Goal: Task Accomplishment & Management: Manage account settings

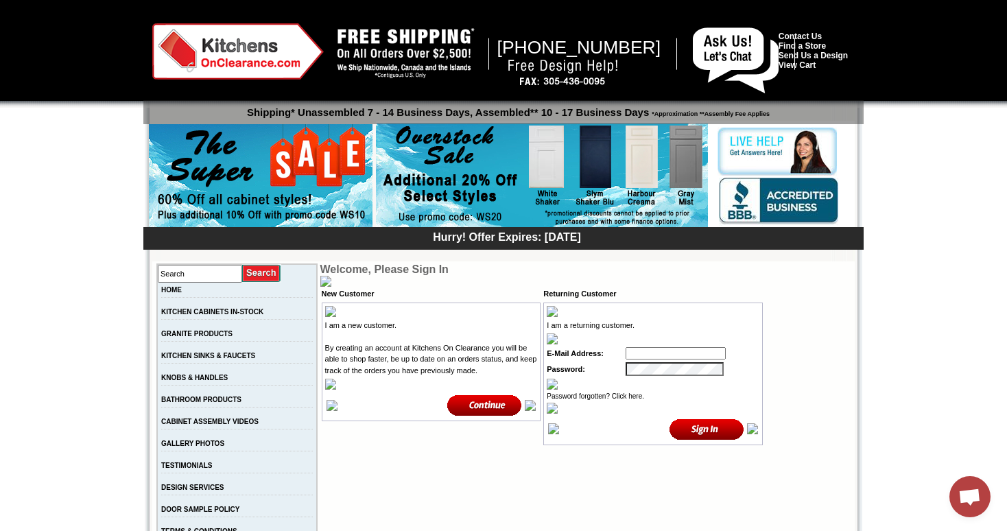
type input "[EMAIL_ADDRESS][DOMAIN_NAME]"
click at [701, 434] on input "image" at bounding box center [707, 429] width 75 height 23
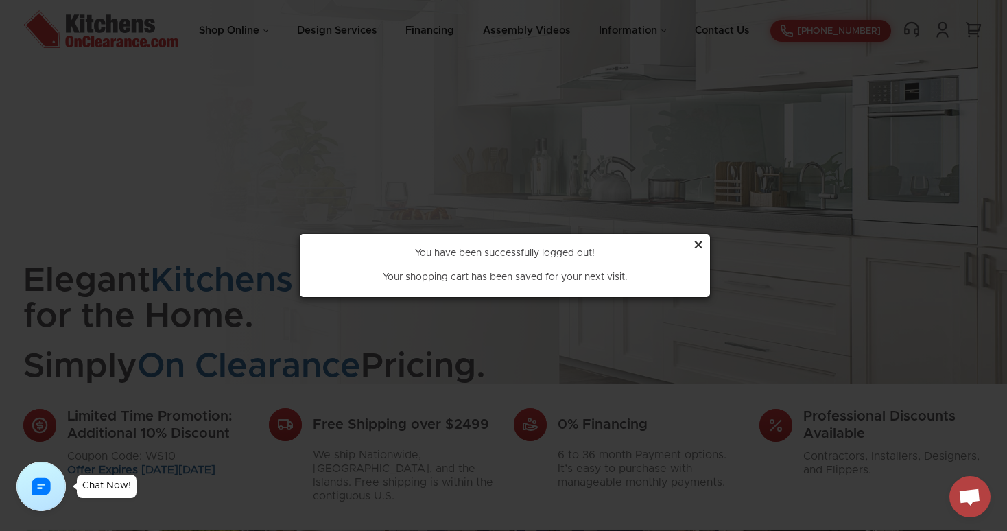
click at [699, 244] on div "×" at bounding box center [698, 246] width 11 height 26
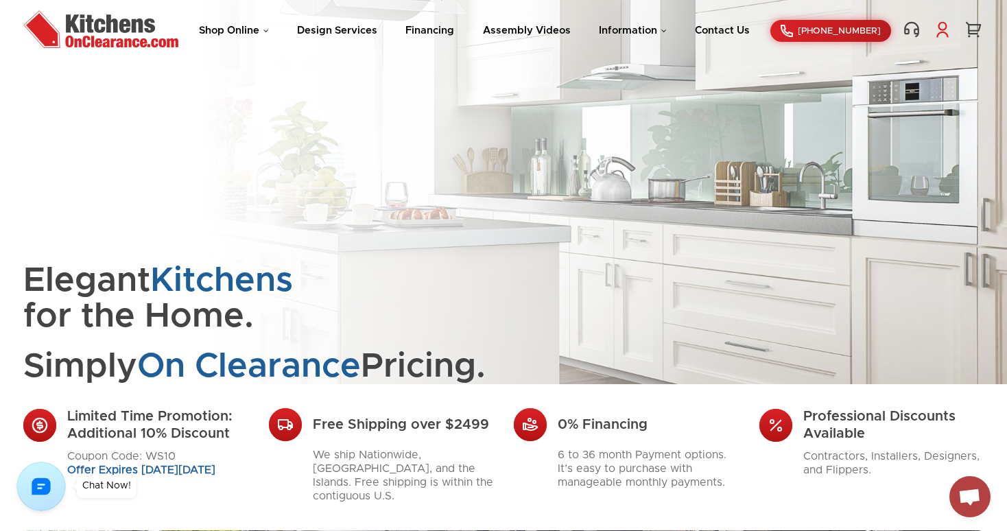
click at [951, 34] on link at bounding box center [943, 30] width 21 height 18
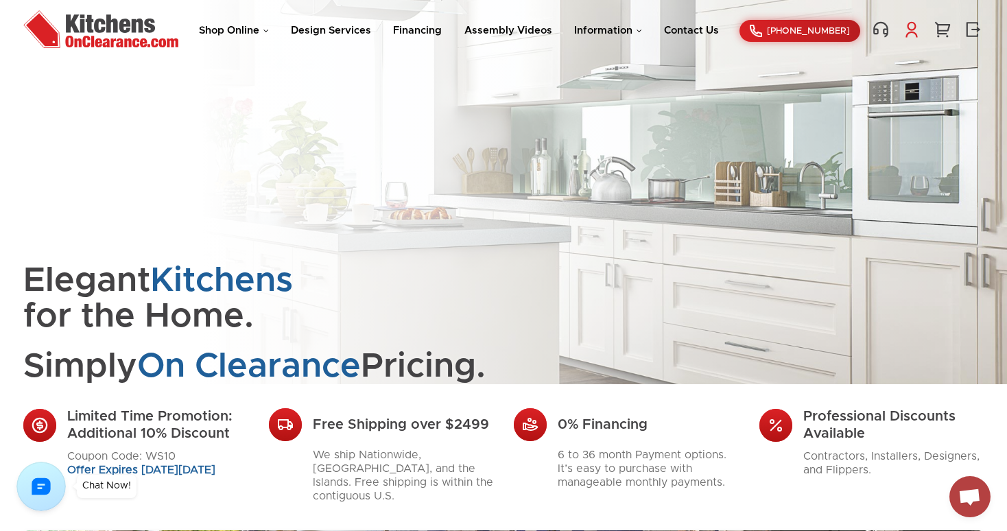
click at [916, 22] on link at bounding box center [912, 30] width 21 height 18
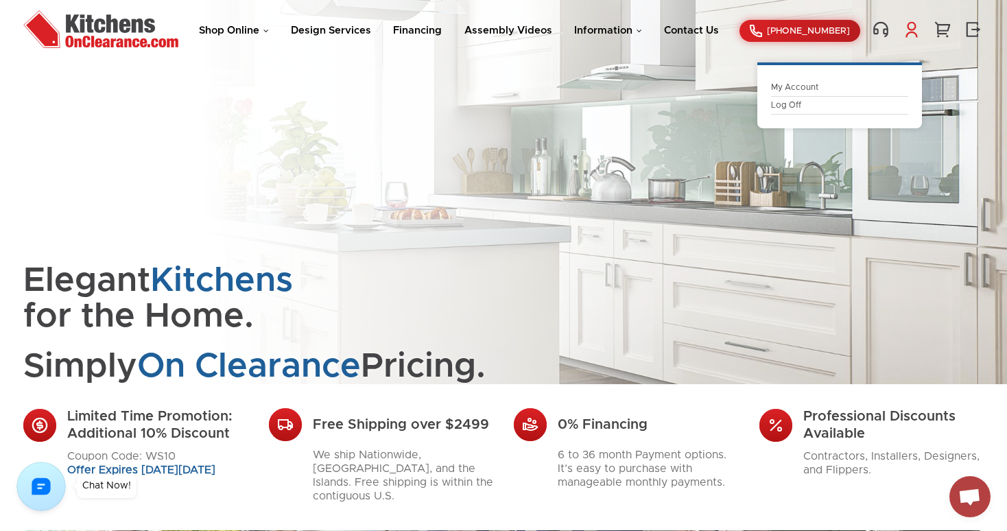
click at [796, 88] on link "My Account" at bounding box center [839, 87] width 137 height 10
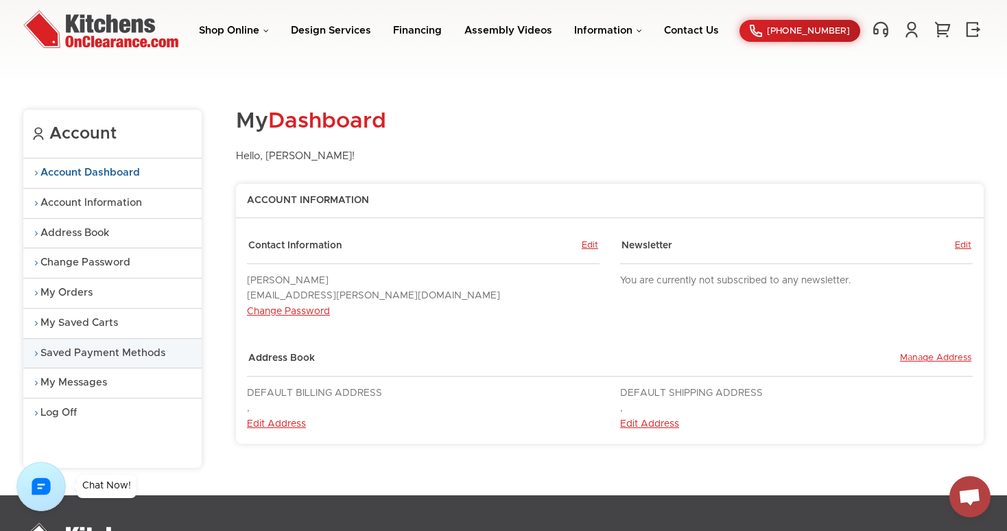
click at [107, 349] on link "Saved Payment Methods" at bounding box center [112, 354] width 178 height 30
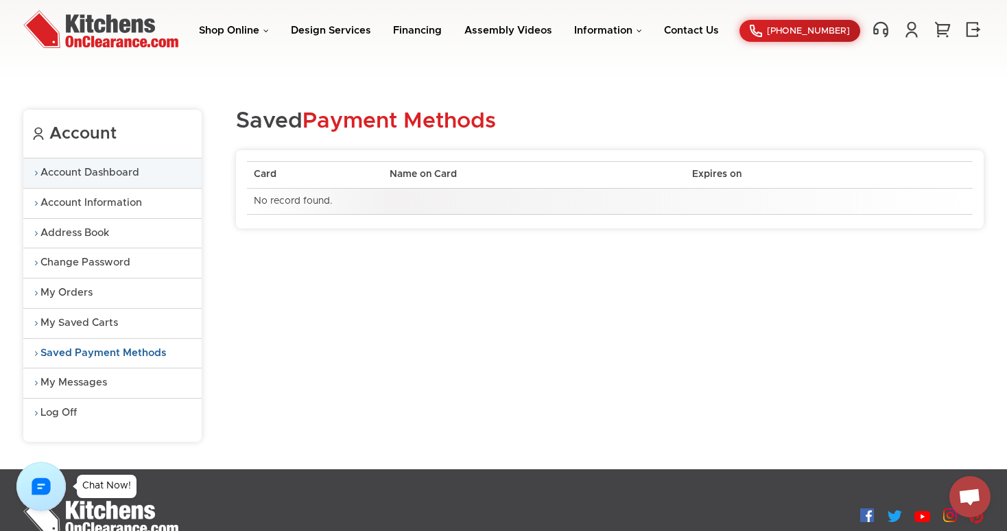
click at [90, 176] on link "Account Dashboard" at bounding box center [112, 174] width 178 height 30
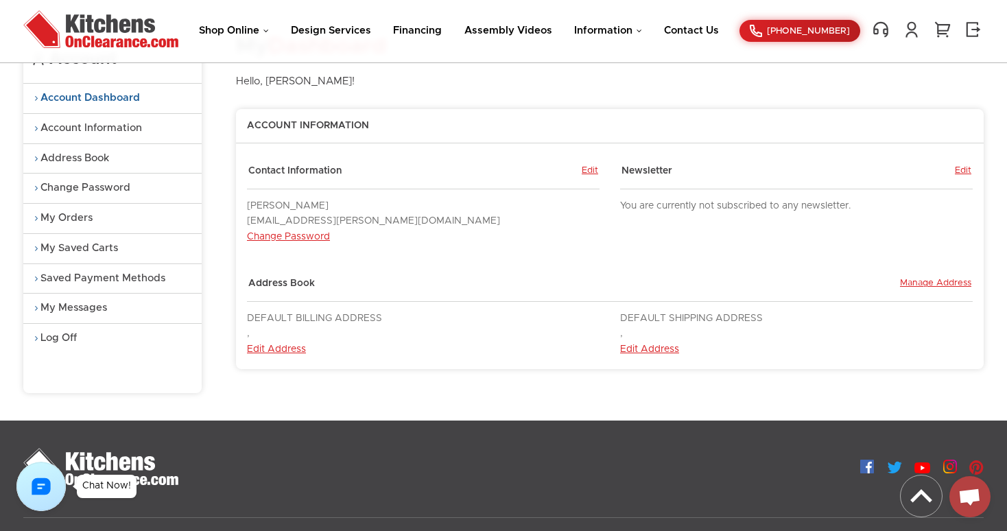
scroll to position [159, 0]
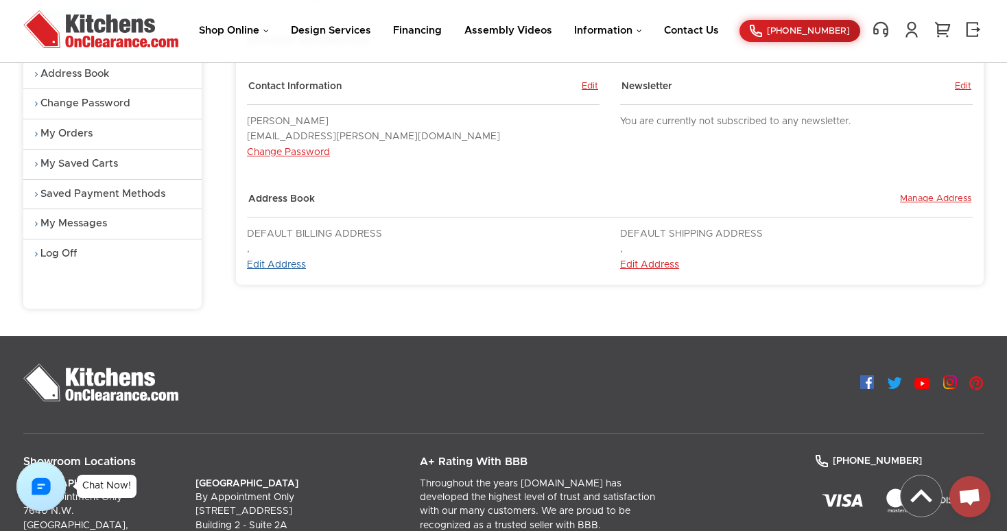
click at [294, 270] on link "Edit Address" at bounding box center [276, 265] width 59 height 10
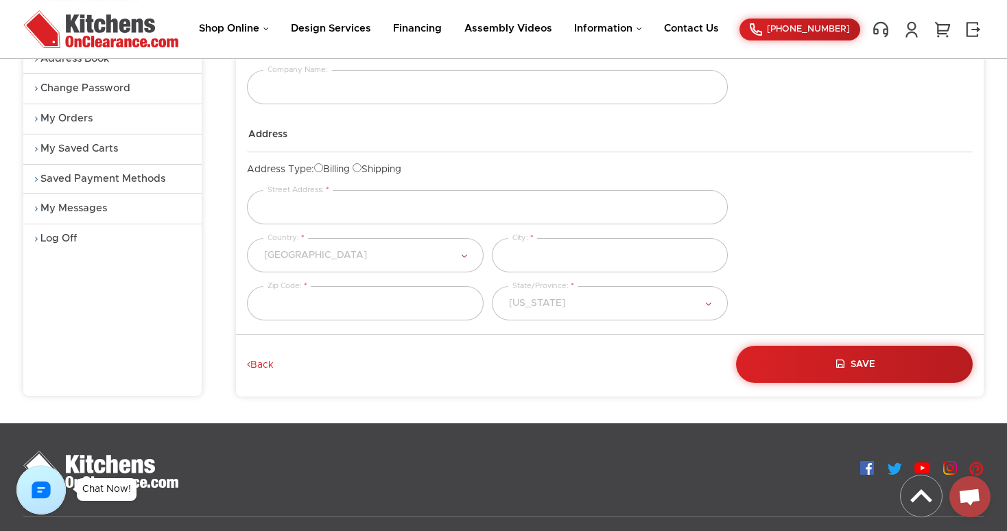
scroll to position [209, 0]
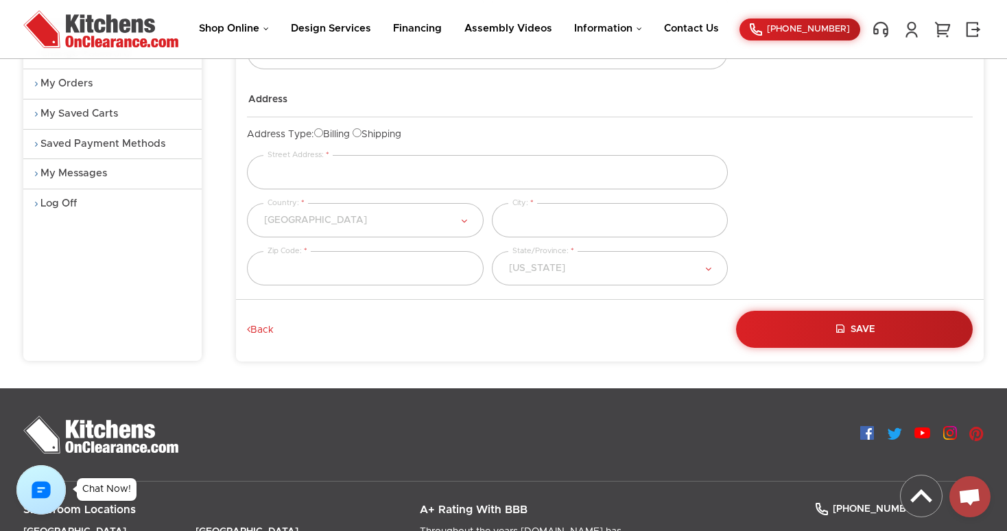
click at [323, 132] on input "Billing" at bounding box center [318, 132] width 9 height 9
radio input "true"
click at [362, 133] on input "Shipping" at bounding box center [357, 132] width 9 height 9
radio input "true"
click at [323, 135] on input "Billing" at bounding box center [318, 132] width 9 height 9
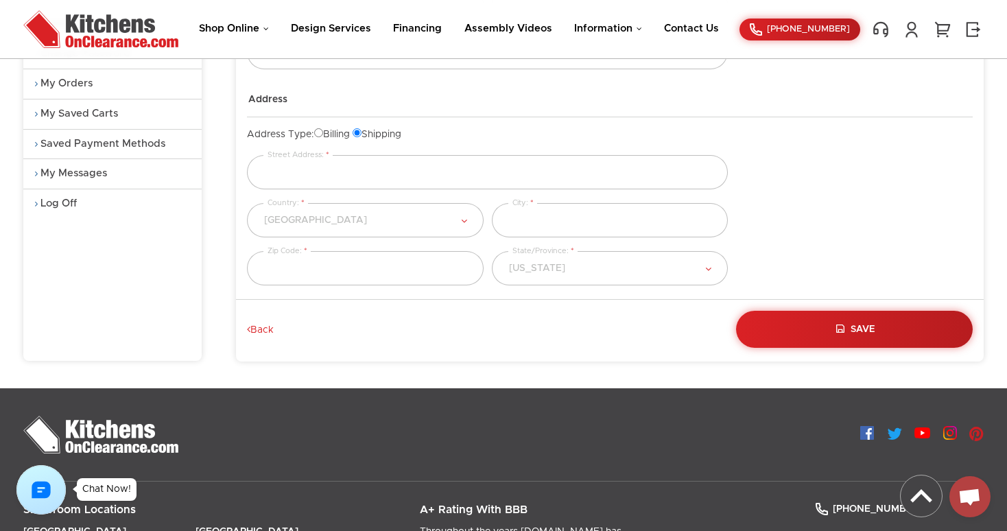
radio input "true"
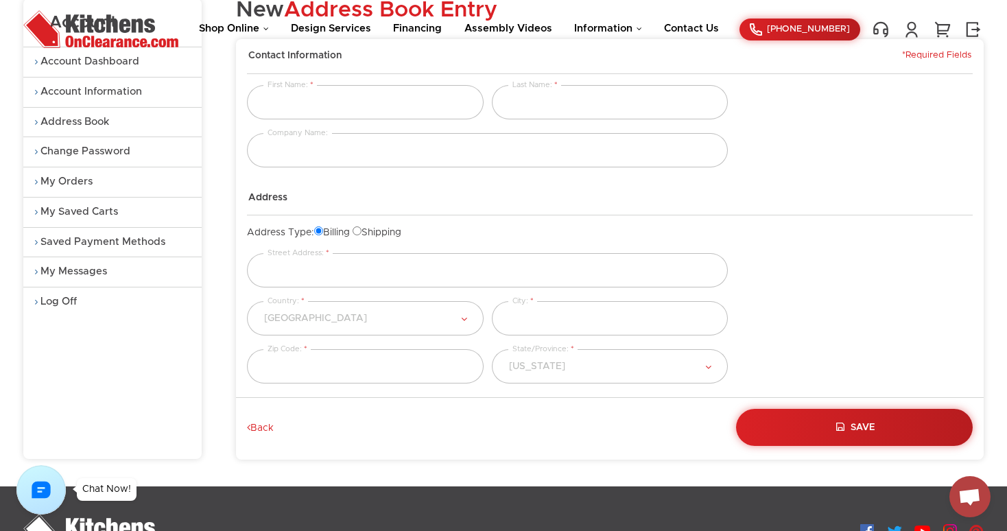
scroll to position [0, 0]
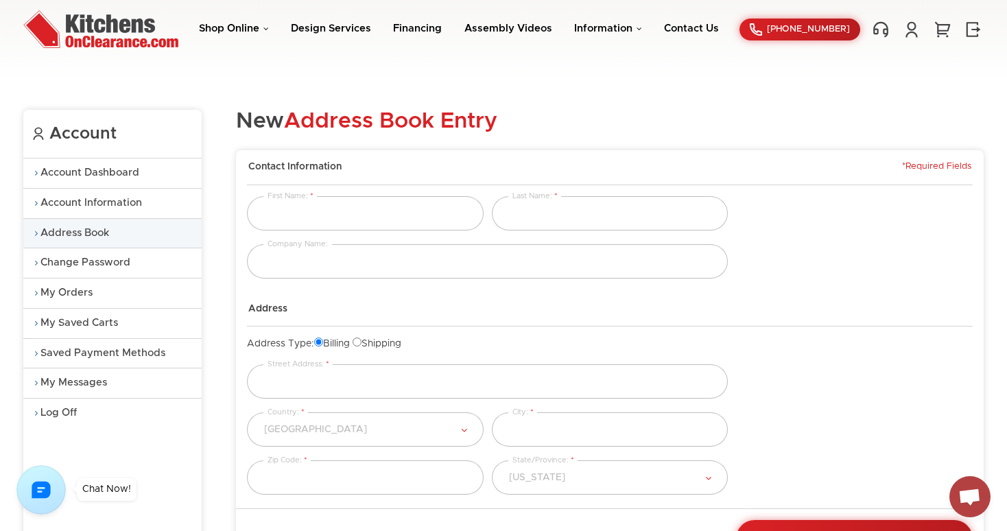
click at [87, 233] on link "Address Book" at bounding box center [112, 234] width 178 height 30
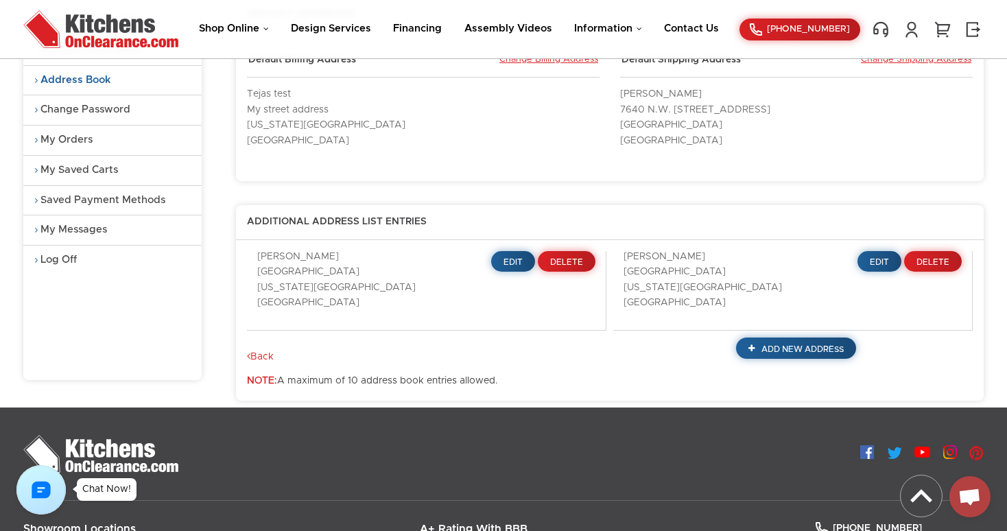
scroll to position [149, 0]
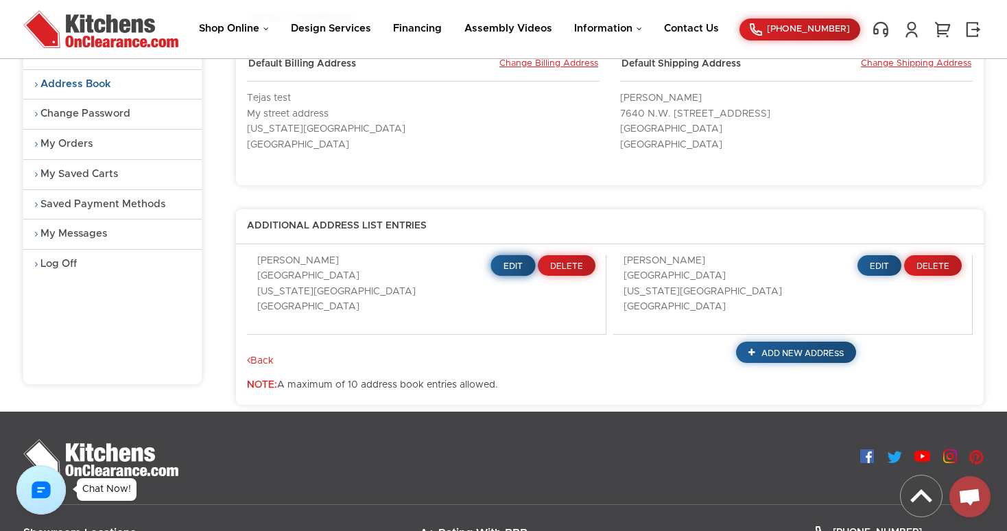
click at [511, 262] on span "Edit" at bounding box center [514, 266] width 20 height 8
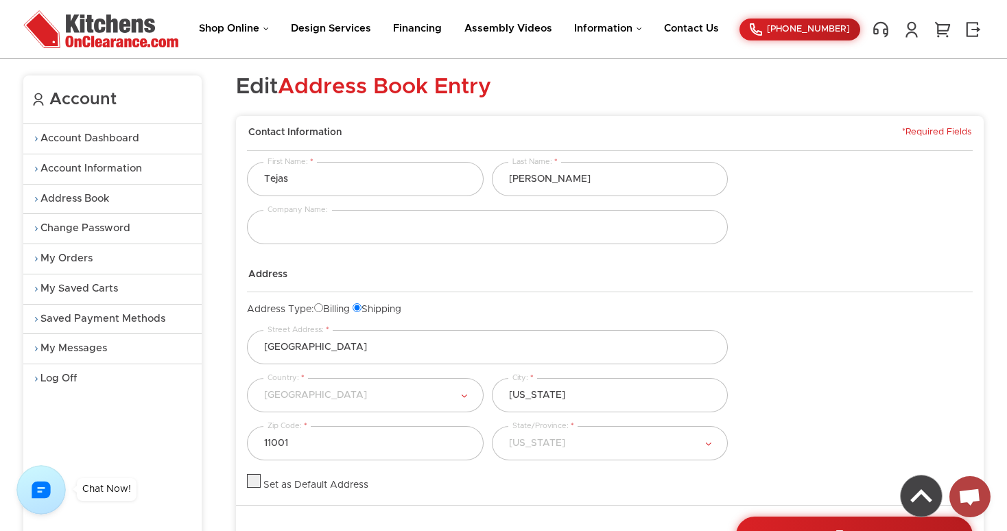
scroll to position [25, 0]
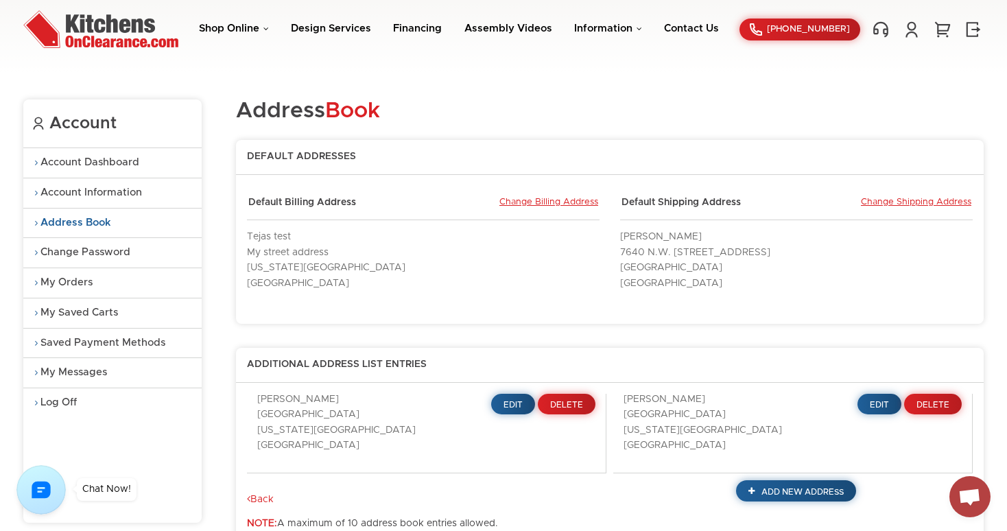
scroll to position [7, 0]
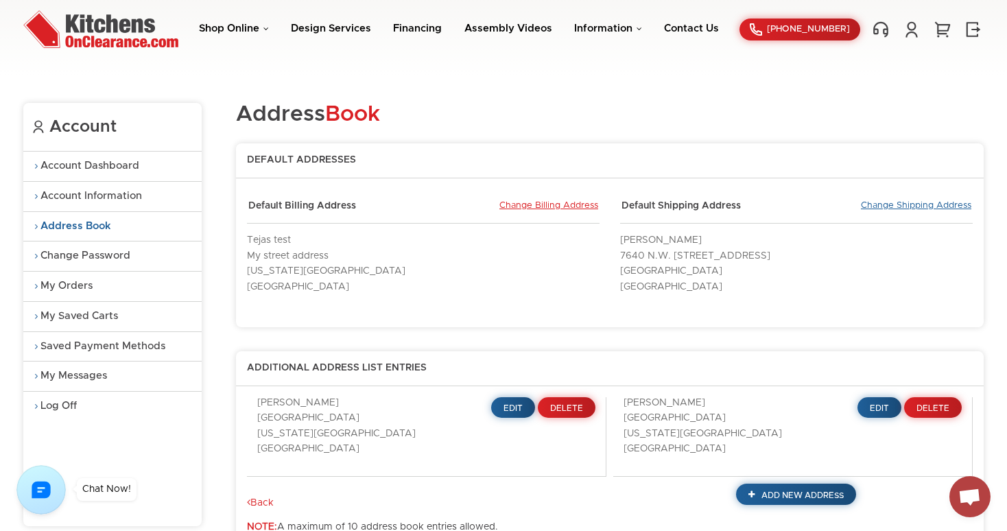
click at [900, 205] on link "Change Shipping Address" at bounding box center [916, 206] width 110 height 12
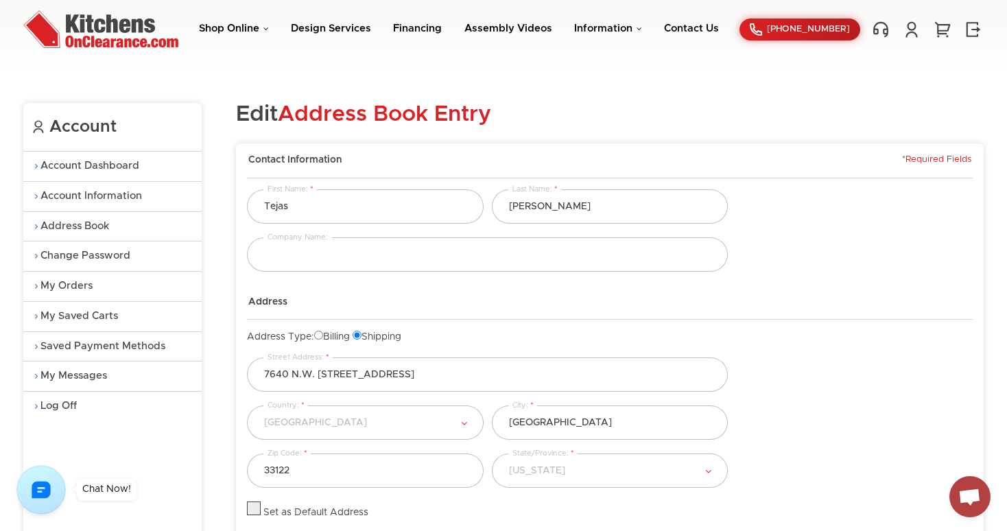
scroll to position [9, 0]
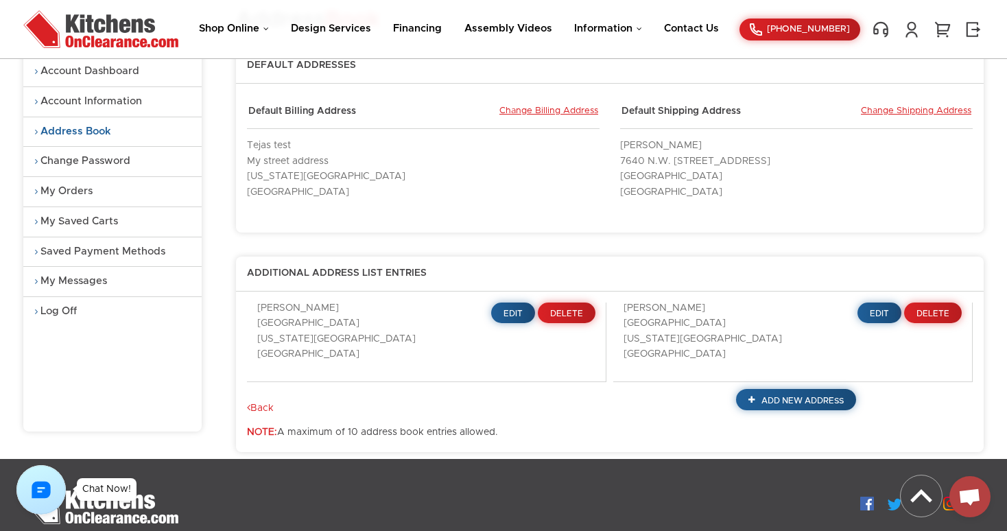
scroll to position [103, 0]
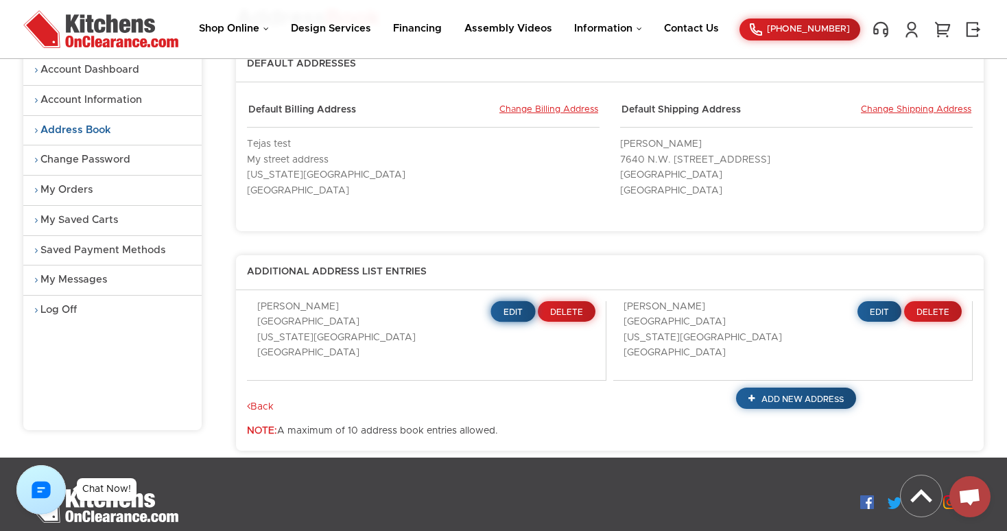
click at [511, 308] on span "Edit" at bounding box center [514, 312] width 20 height 8
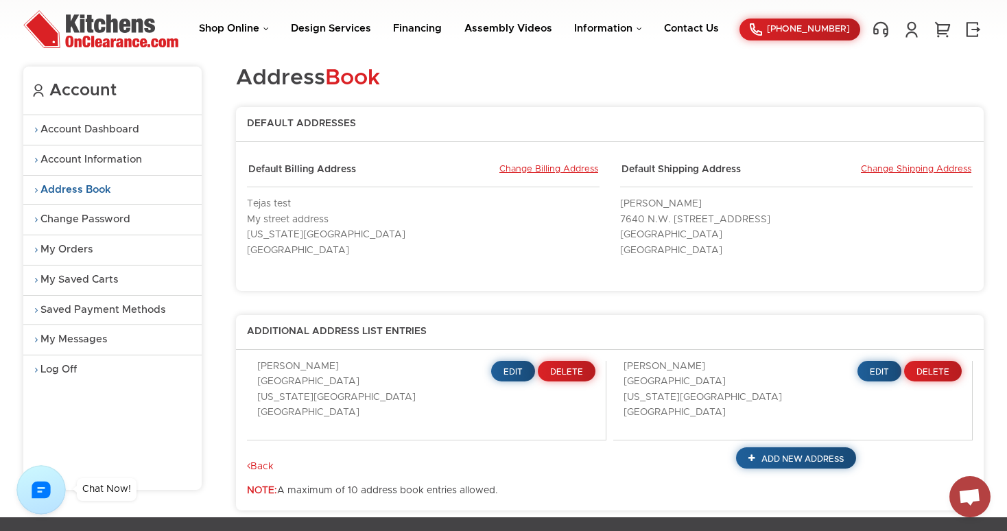
scroll to position [46, 0]
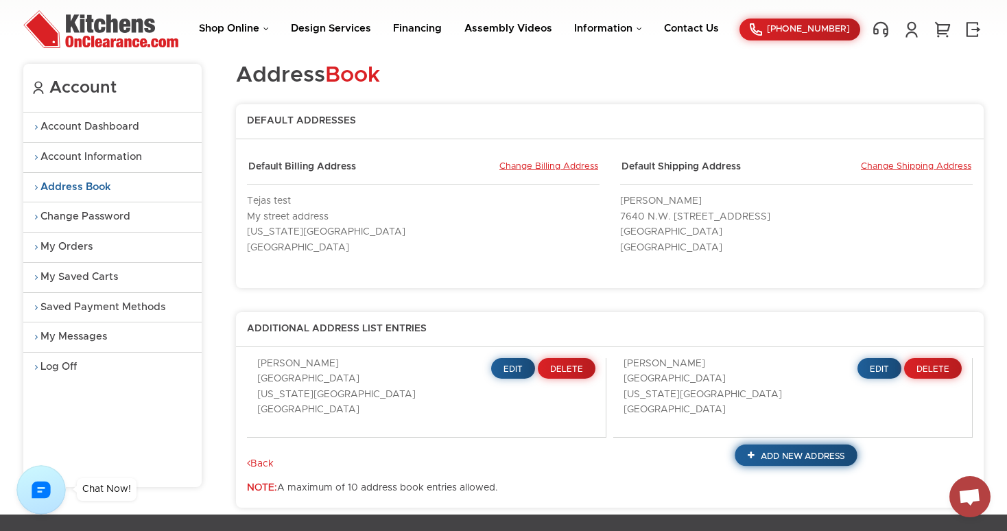
click at [814, 452] on span "Add New Address" at bounding box center [803, 456] width 84 height 8
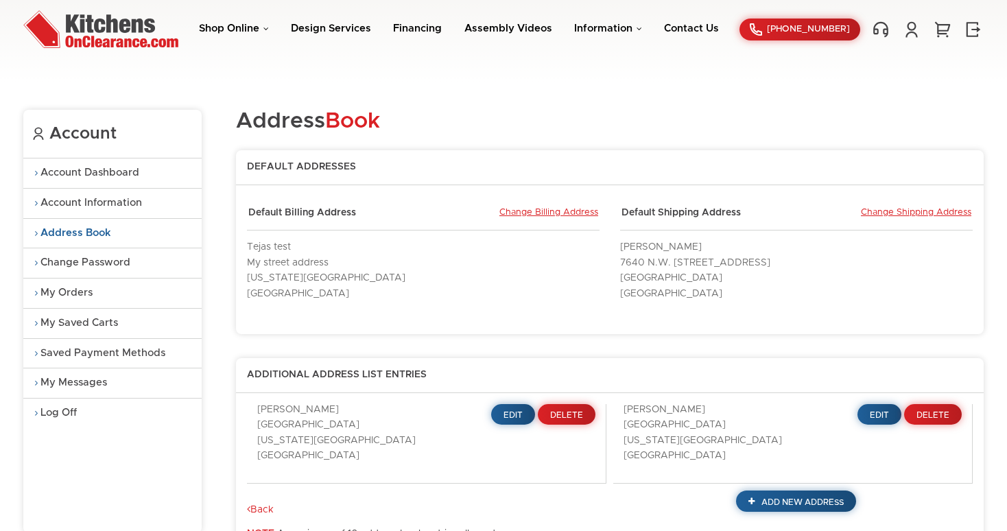
scroll to position [46, 0]
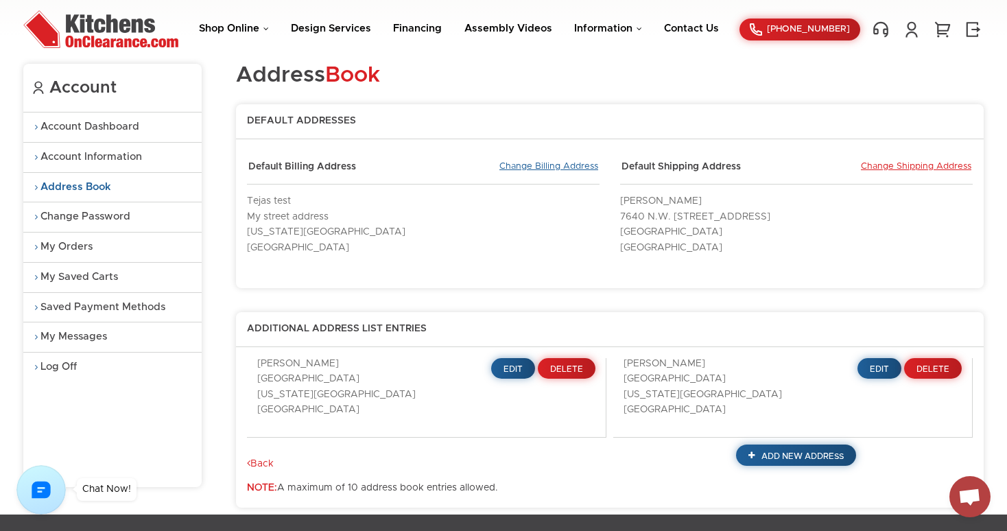
click at [539, 165] on link "Change Billing Address" at bounding box center [549, 167] width 99 height 12
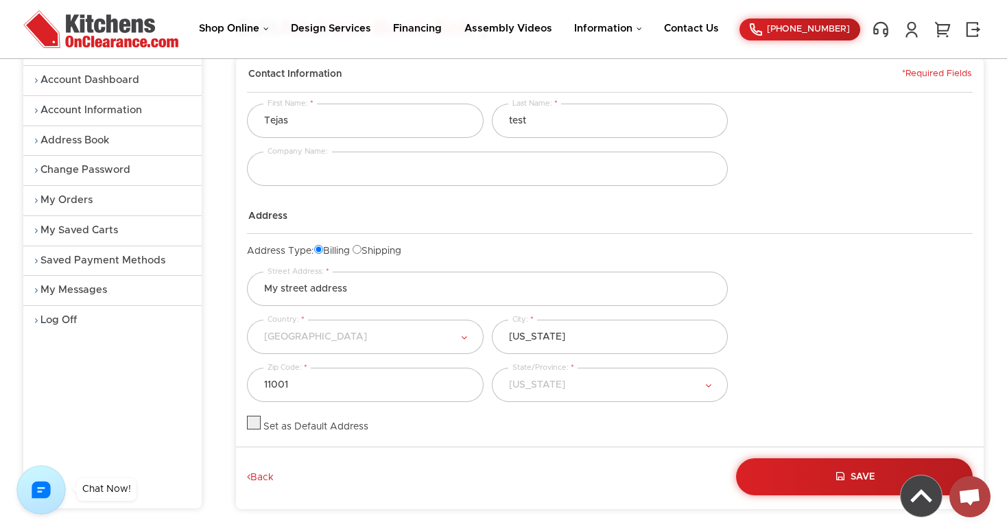
scroll to position [78, 0]
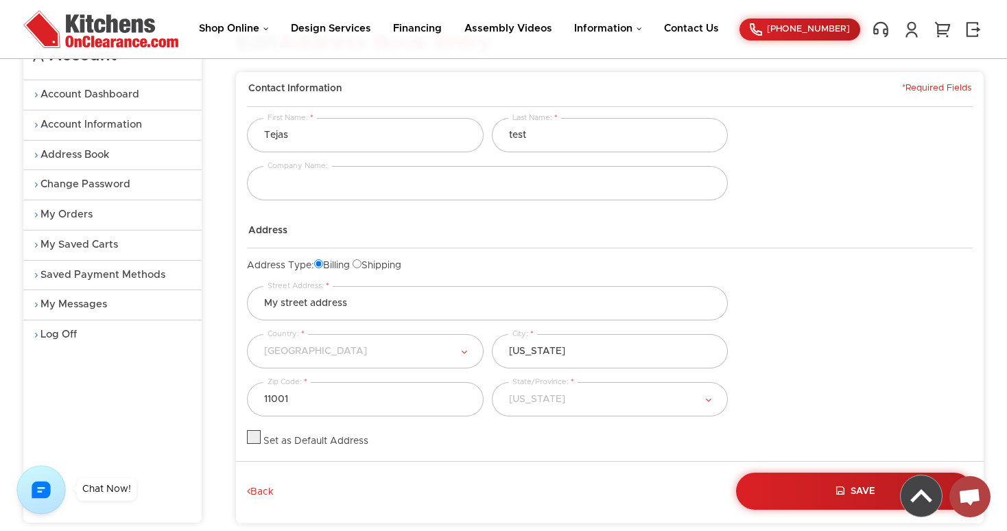
drag, startPoint x: 429, startPoint y: 261, endPoint x: 246, endPoint y: 261, distance: 182.6
click at [247, 261] on div "Address Type: Billing Shipping" at bounding box center [487, 265] width 481 height 13
copy div "Address Type: Billing Shipping"
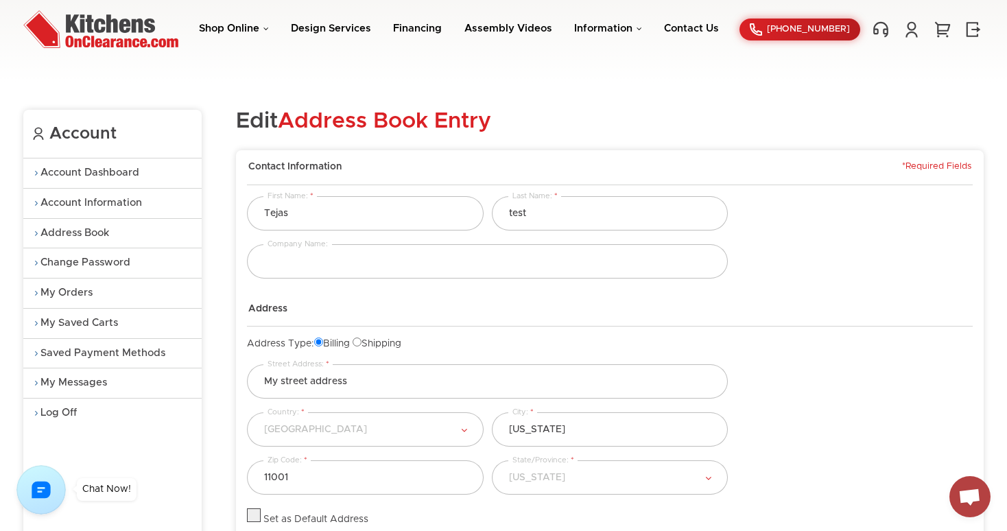
click at [281, 314] on span "Address" at bounding box center [267, 309] width 39 height 12
drag, startPoint x: 347, startPoint y: 165, endPoint x: 251, endPoint y: 166, distance: 96.8
click at [251, 166] on legend "Contact Information *Required Fields" at bounding box center [610, 173] width 726 height 24
copy span "Contact Information"
drag, startPoint x: 290, startPoint y: 311, endPoint x: 247, endPoint y: 311, distance: 42.6
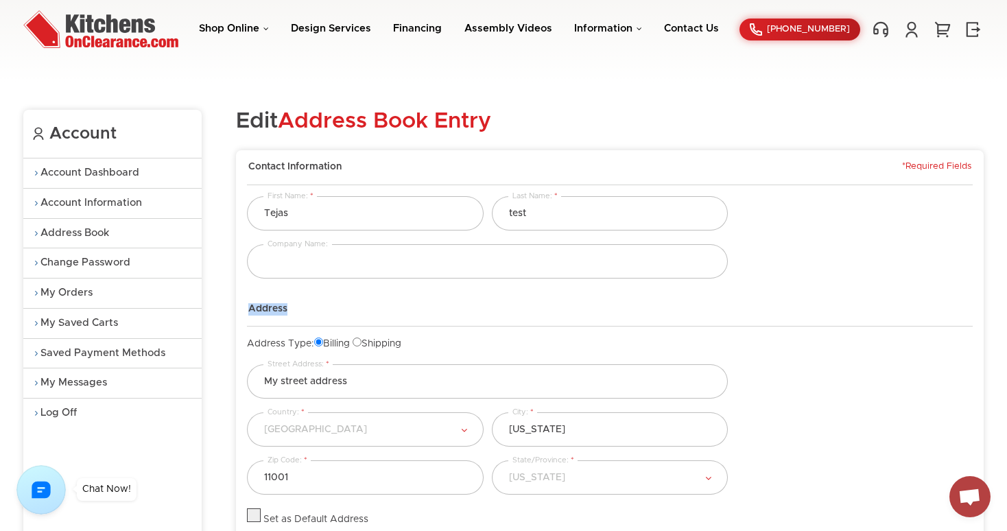
click at [247, 311] on legend "Address" at bounding box center [610, 309] width 726 height 35
copy span "Address"
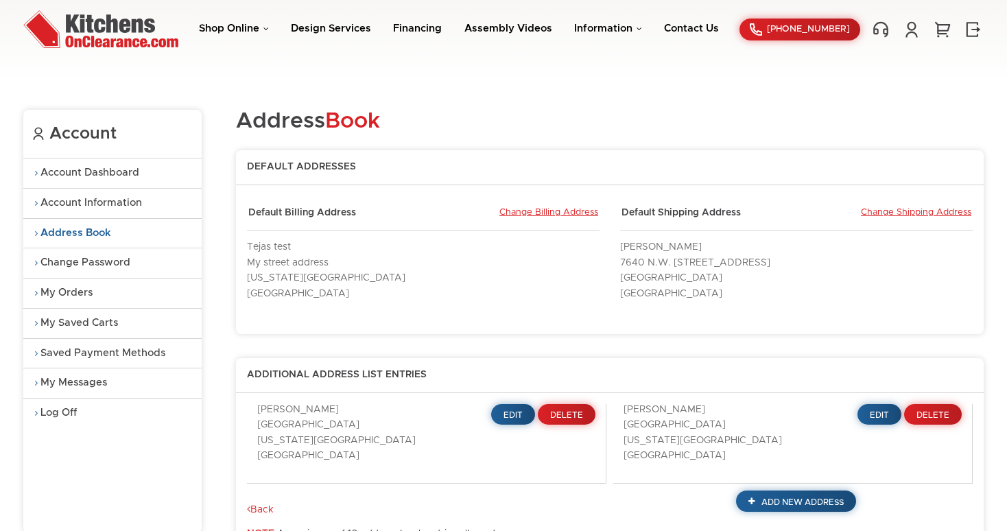
scroll to position [46, 0]
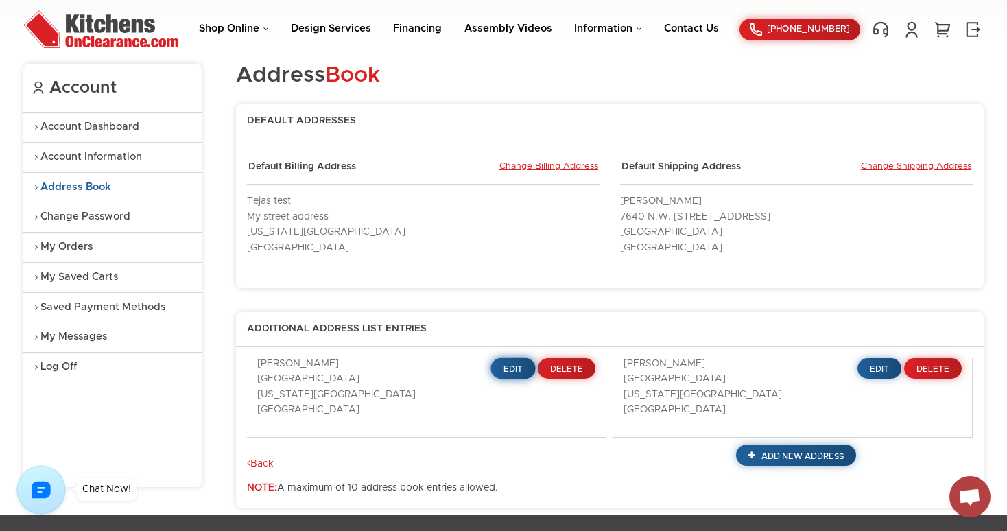
click at [511, 365] on span "Edit" at bounding box center [514, 369] width 20 height 8
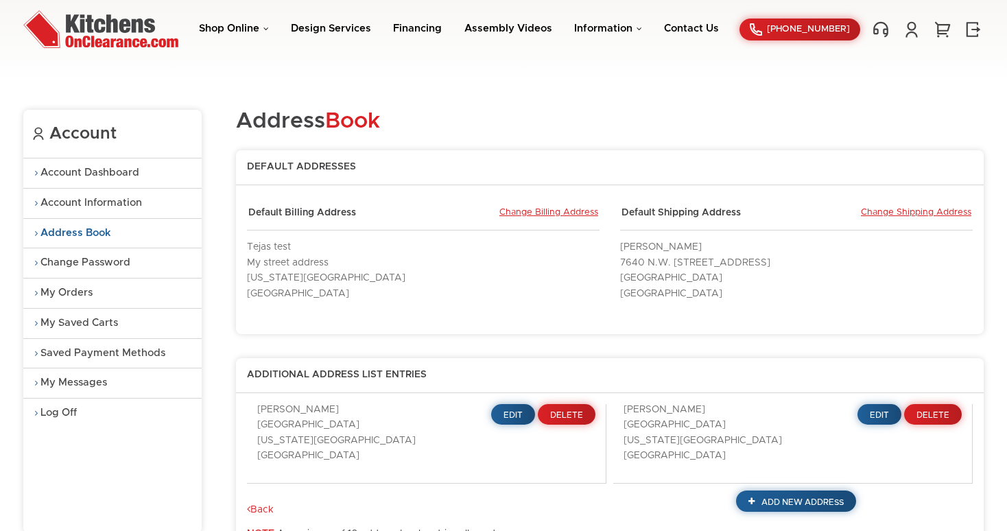
scroll to position [46, 0]
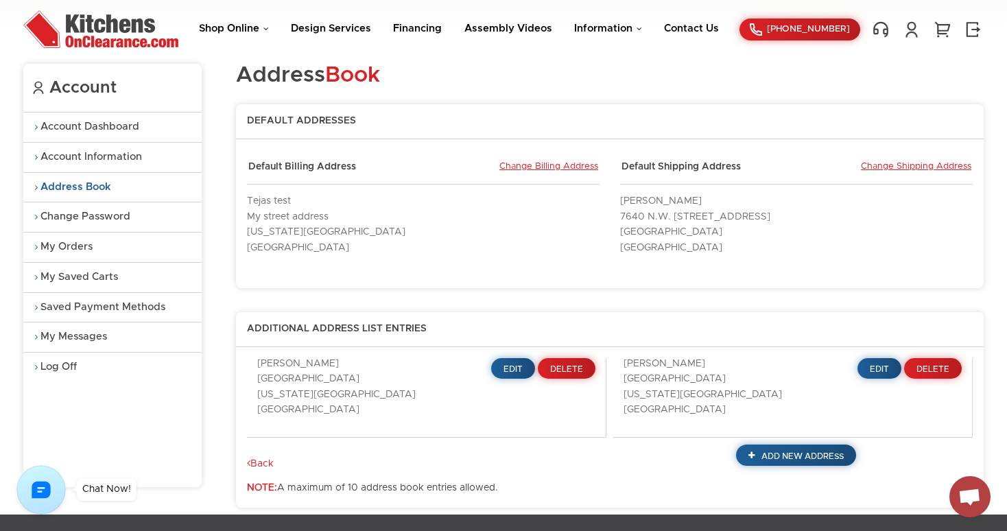
drag, startPoint x: 505, startPoint y: 468, endPoint x: 248, endPoint y: 468, distance: 256.7
click at [248, 467] on div "Additional Address List Entries [PERSON_NAME][GEOGRAPHIC_DATA][US_STATE] Edit D…" at bounding box center [610, 410] width 748 height 196
copy div "NOTE: A maximum of 10 address book entries allowed."
click at [469, 113] on div "Default Addresses Default Billing Address Change Billing Address [GEOGRAPHIC_DA…" at bounding box center [610, 196] width 748 height 184
